Goal: Learn about a topic: Learn about a topic

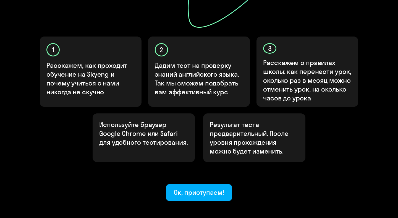
scroll to position [165, 0]
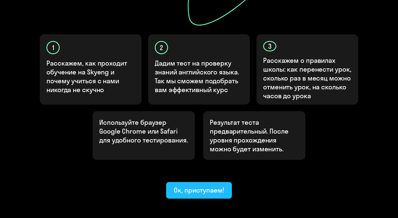
click at [195, 182] on button "Ок, приступаем!" at bounding box center [199, 190] width 66 height 17
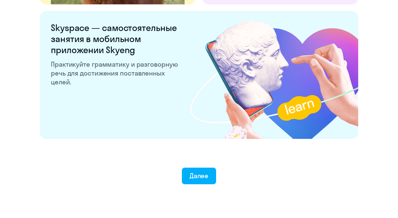
scroll to position [1062, 0]
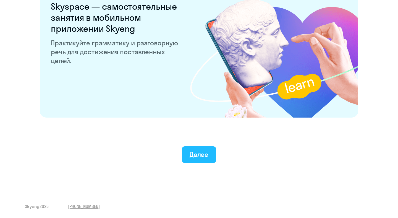
click at [192, 157] on font "Далее" at bounding box center [198, 154] width 19 height 8
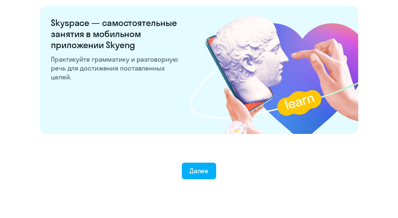
scroll to position [1062, 0]
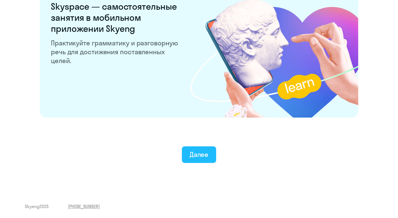
click at [203, 147] on button "Далее" at bounding box center [199, 154] width 35 height 17
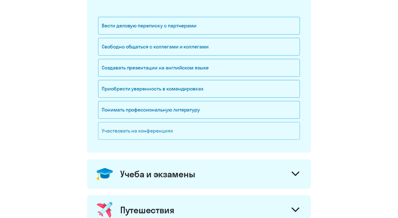
scroll to position [104, 0]
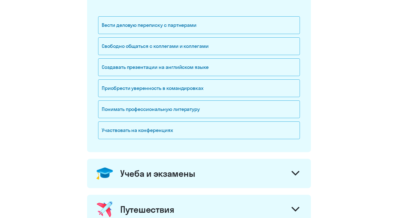
click at [162, 144] on div "Вести деловую переписку с партнерами Свободно общаться с коллегами и коллегами …" at bounding box center [199, 70] width 202 height 147
click at [166, 124] on div "Участвовать на конференциях" at bounding box center [199, 130] width 202 height 18
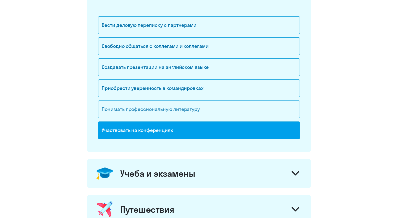
click at [167, 112] on div "Понимать профессиональную литературу" at bounding box center [199, 109] width 202 height 18
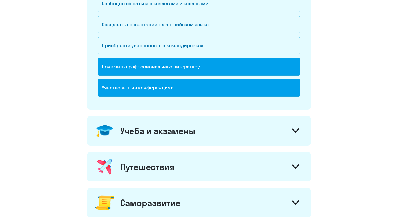
scroll to position [202, 0]
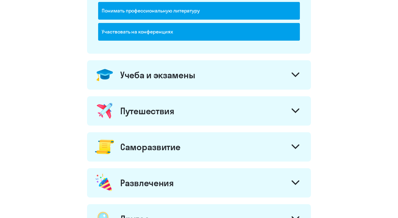
click at [248, 74] on div "Учеба и экзамены" at bounding box center [199, 74] width 224 height 29
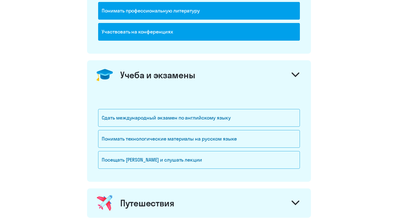
click at [248, 74] on div "Учеба и экзамены" at bounding box center [199, 74] width 224 height 29
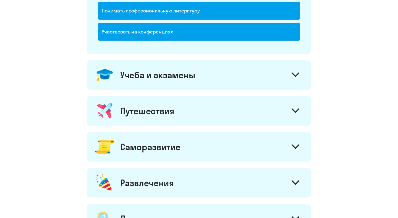
click at [236, 81] on div "Учеба и экзамены" at bounding box center [199, 74] width 224 height 29
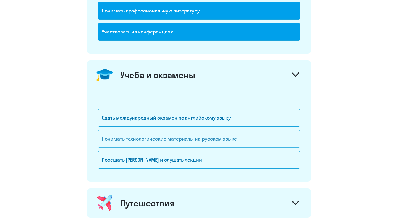
click at [220, 138] on font "Понимать технологические материалы на русском языке" at bounding box center [169, 138] width 135 height 6
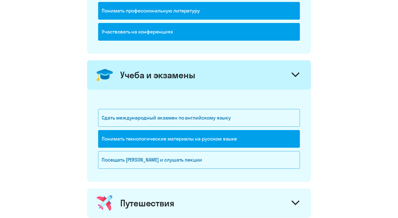
click at [235, 80] on div "Учеба и экзамены" at bounding box center [199, 74] width 224 height 29
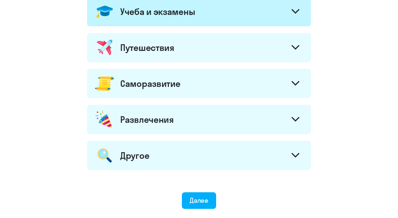
scroll to position [277, 0]
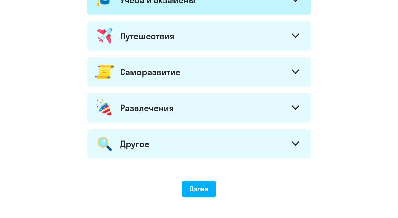
click at [221, 39] on div "Путешествия" at bounding box center [199, 35] width 224 height 29
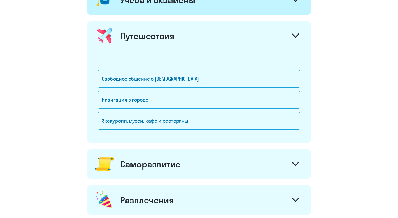
click at [221, 39] on div "Путешествия" at bounding box center [199, 35] width 224 height 29
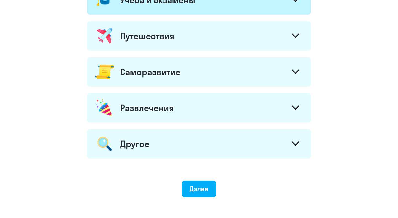
click at [202, 81] on div "Саморазвитие" at bounding box center [199, 71] width 224 height 29
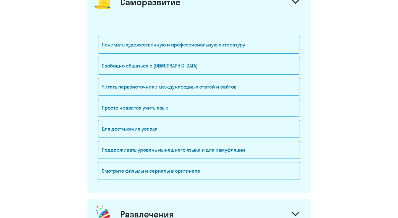
scroll to position [351, 0]
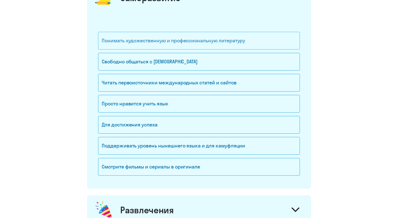
click at [191, 38] on font "Понимать художественную и профессиональную литературу" at bounding box center [173, 40] width 143 height 6
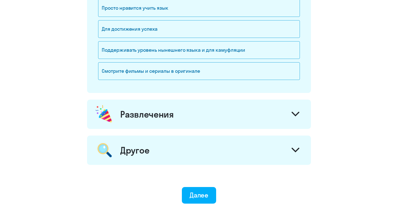
scroll to position [461, 0]
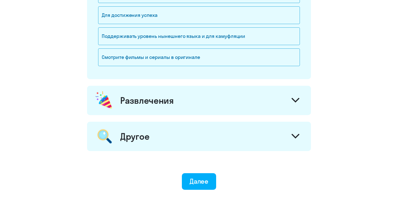
click at [175, 96] on div "Развлечения" at bounding box center [199, 100] width 224 height 29
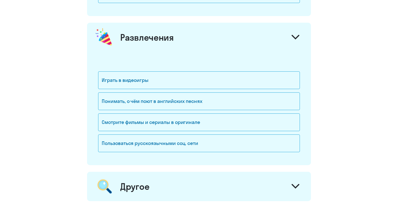
scroll to position [538, 0]
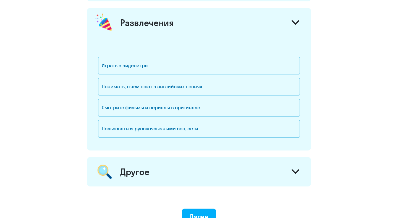
click at [176, 164] on div "Другое" at bounding box center [199, 171] width 224 height 29
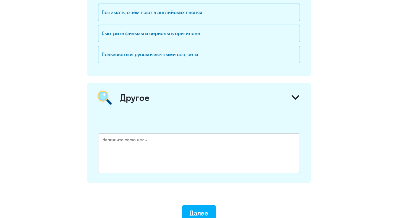
click at [185, 96] on div "Другое" at bounding box center [199, 97] width 224 height 29
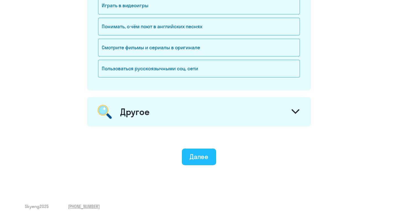
click at [192, 155] on font "Далее" at bounding box center [198, 156] width 19 height 8
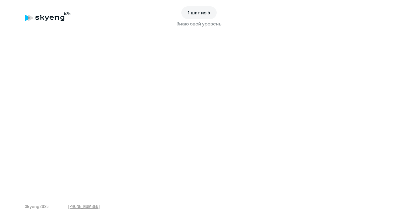
click at [191, 23] on font "Знаю свой уровень" at bounding box center [198, 23] width 45 height 6
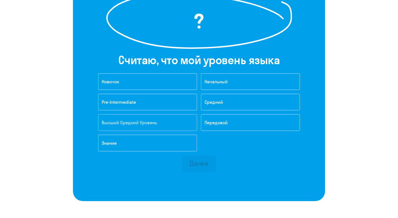
scroll to position [94, 0]
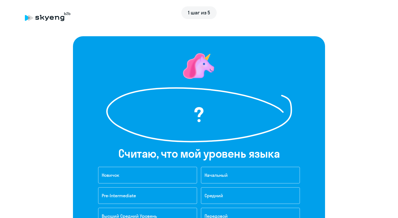
scroll to position [131, 0]
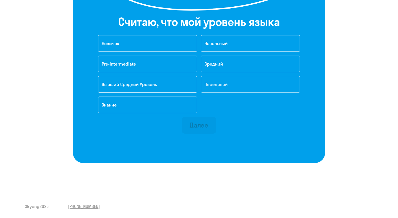
click at [215, 83] on font "Передовой" at bounding box center [215, 84] width 23 height 6
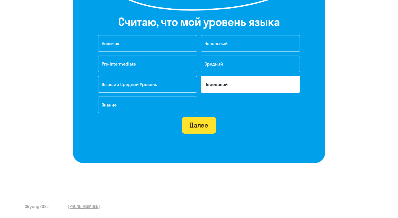
click at [192, 121] on font "Далее" at bounding box center [198, 125] width 19 height 8
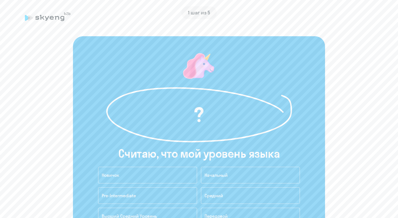
click at [193, 15] on font "1 шаг из 5" at bounding box center [199, 12] width 22 height 6
click at [193, 14] on font "1 шаг из 5" at bounding box center [199, 12] width 22 height 6
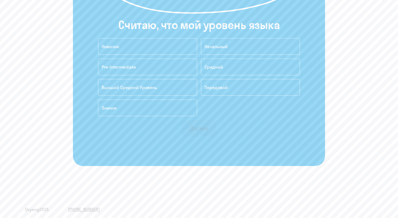
scroll to position [131, 0]
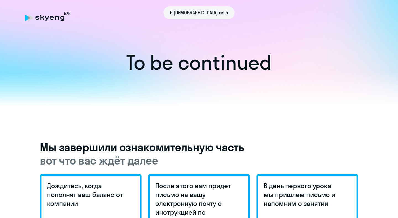
click at [188, 9] on div "5 шаг из 5" at bounding box center [198, 12] width 71 height 13
click at [188, 15] on span "5 шаг из 5" at bounding box center [199, 12] width 58 height 7
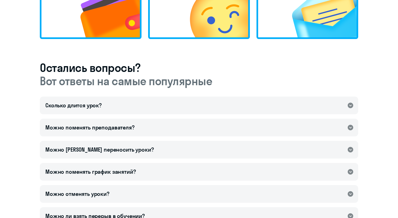
scroll to position [258, 0]
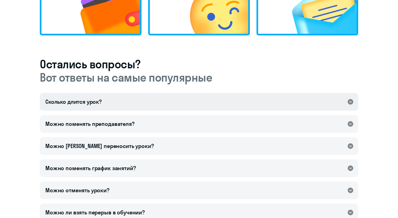
click at [170, 101] on div "Сколько длится урок?" at bounding box center [199, 102] width 318 height 18
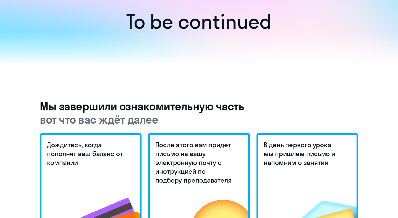
scroll to position [0, 0]
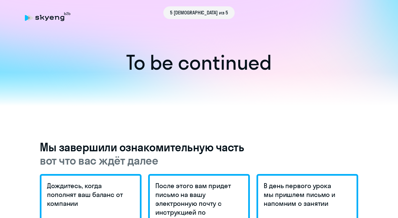
click at [61, 17] on div "5 шаг из 5" at bounding box center [199, 12] width 348 height 13
click at [73, 12] on div "5 шаг из 5" at bounding box center [199, 12] width 348 height 13
click at [183, 13] on div "5 шаг из 5" at bounding box center [198, 12] width 71 height 13
click at [200, 9] on span "5 [DEMOGRAPHIC_DATA] из 5" at bounding box center [199, 12] width 58 height 7
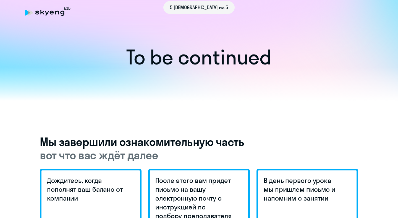
click at [198, 12] on div "5 [DEMOGRAPHIC_DATA] из 5" at bounding box center [198, 7] width 71 height 13
click at [198, 11] on span "5 [DEMOGRAPHIC_DATA] из 5" at bounding box center [199, 7] width 58 height 7
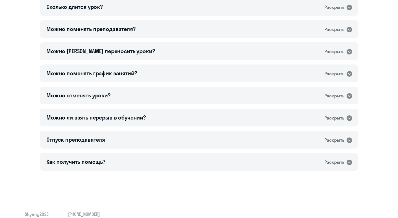
scroll to position [360, 0]
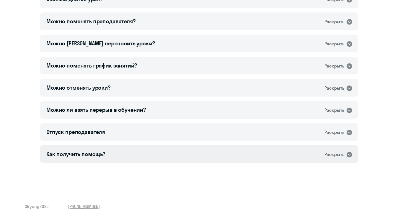
click at [118, 159] on div "Как получить помощь? Раскрыть" at bounding box center [199, 154] width 318 height 18
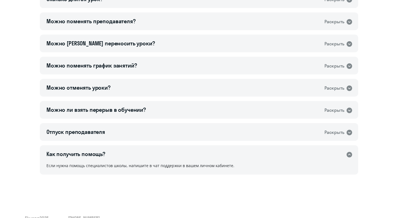
click at [117, 155] on div "Как получить помощь? Раскрыть" at bounding box center [199, 154] width 318 height 18
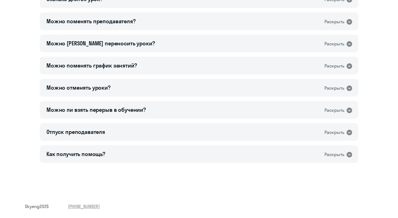
click at [42, 204] on span "Skyeng 2025" at bounding box center [37, 206] width 24 height 6
click at [43, 204] on span "Skyeng 2025" at bounding box center [37, 206] width 24 height 6
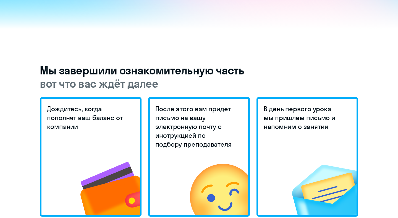
scroll to position [0, 0]
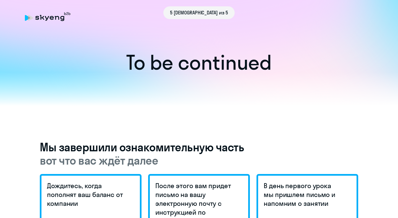
click at [78, 155] on span "вот что вас ждёт далее" at bounding box center [199, 160] width 318 height 13
click at [86, 159] on span "вот что вас ждёт далее" at bounding box center [199, 160] width 318 height 13
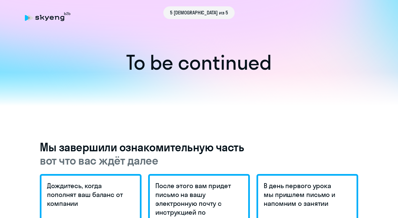
click at [105, 93] on div at bounding box center [199, 89] width 398 height 34
click at [134, 66] on h1 "To be continued" at bounding box center [199, 62] width 376 height 19
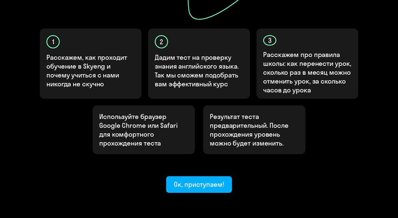
scroll to position [181, 0]
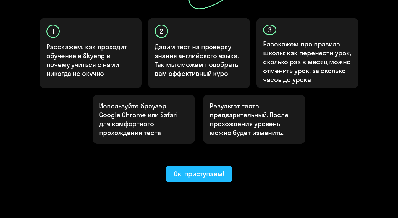
click at [187, 165] on button "Ок, приступаем!" at bounding box center [199, 173] width 66 height 17
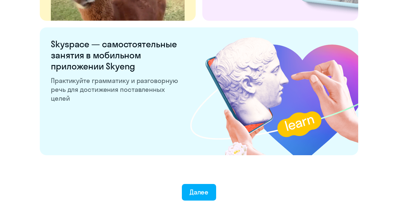
scroll to position [1062, 0]
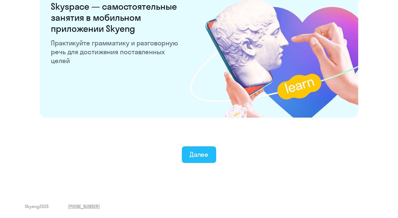
click at [193, 157] on div "Далее" at bounding box center [198, 154] width 19 height 9
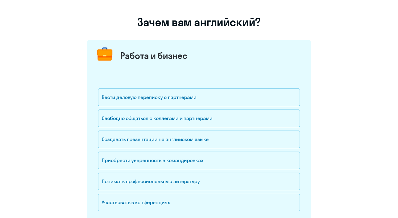
scroll to position [26, 0]
